Goal: Check status: Check status

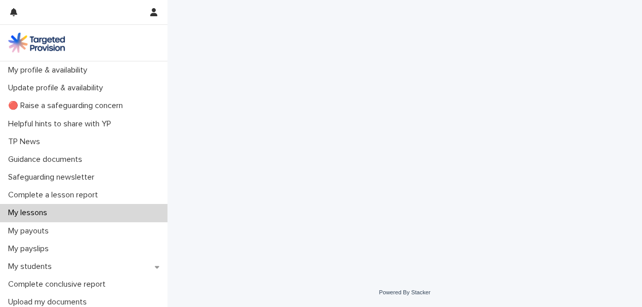
click at [72, 217] on div "My lessons" at bounding box center [83, 213] width 167 height 18
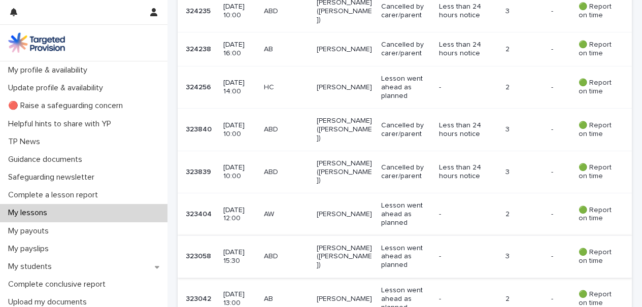
scroll to position [584, 0]
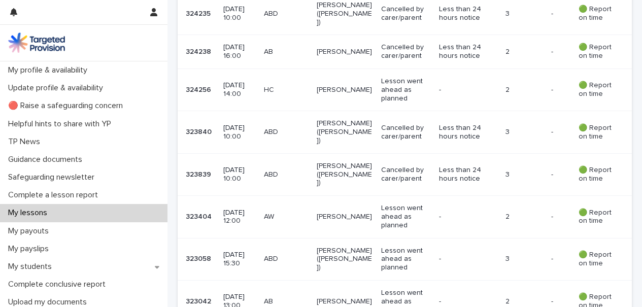
click at [377, 81] on td "Lesson went ahead as planned" at bounding box center [405, 90] width 57 height 42
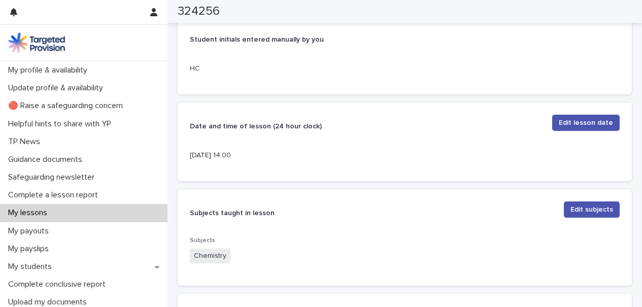
scroll to position [232, 0]
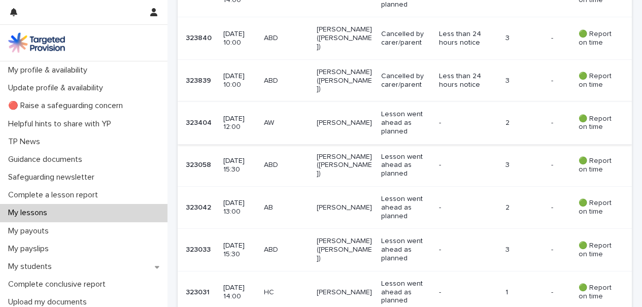
scroll to position [677, 0]
click at [348, 289] on p "[PERSON_NAME]" at bounding box center [345, 293] width 56 height 9
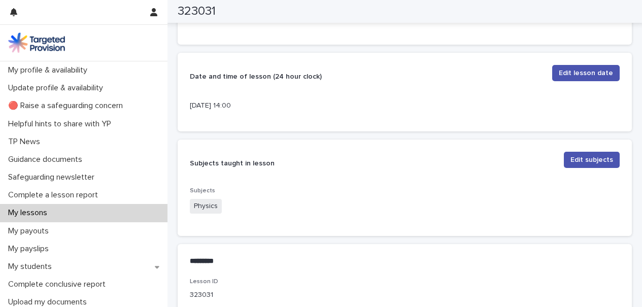
scroll to position [287, 0]
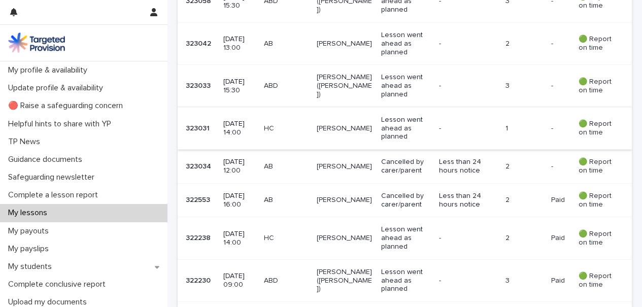
scroll to position [843, 0]
click at [331, 233] on p "[PERSON_NAME]" at bounding box center [345, 237] width 56 height 9
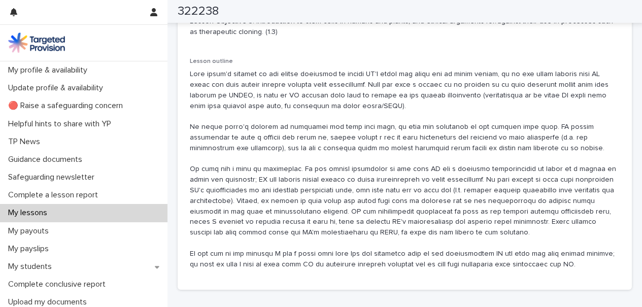
scroll to position [675, 0]
